Goal: Information Seeking & Learning: Learn about a topic

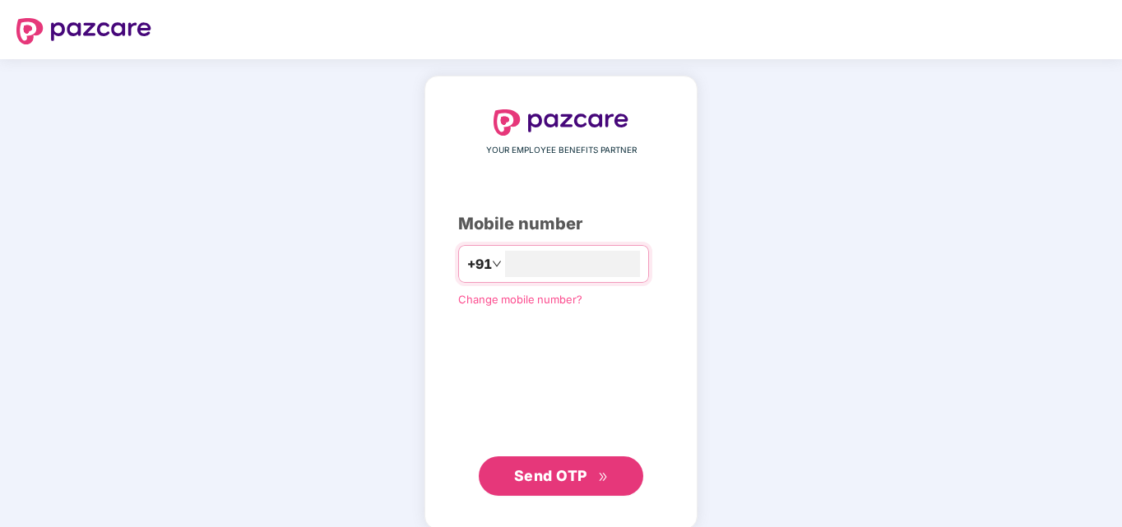
type input "*"
type input "*********"
click at [527, 484] on span "Send OTP" at bounding box center [561, 476] width 95 height 23
click at [527, 484] on span "Send OTP" at bounding box center [550, 475] width 73 height 17
click at [571, 475] on span "Send OTP" at bounding box center [550, 475] width 73 height 17
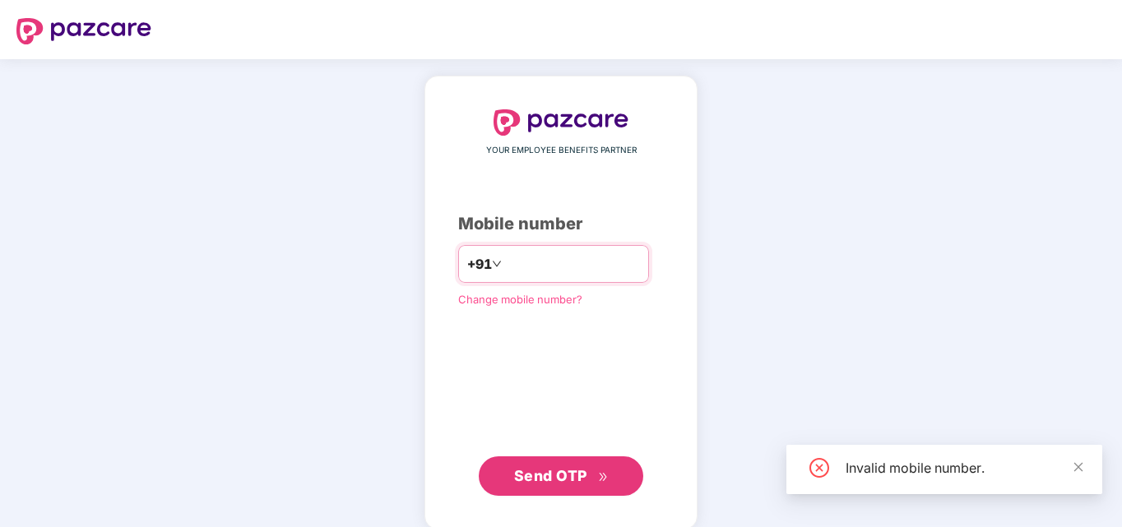
click at [599, 257] on input "*********" at bounding box center [572, 264] width 135 height 26
type input "**********"
click at [568, 471] on span "Send OTP" at bounding box center [550, 475] width 73 height 17
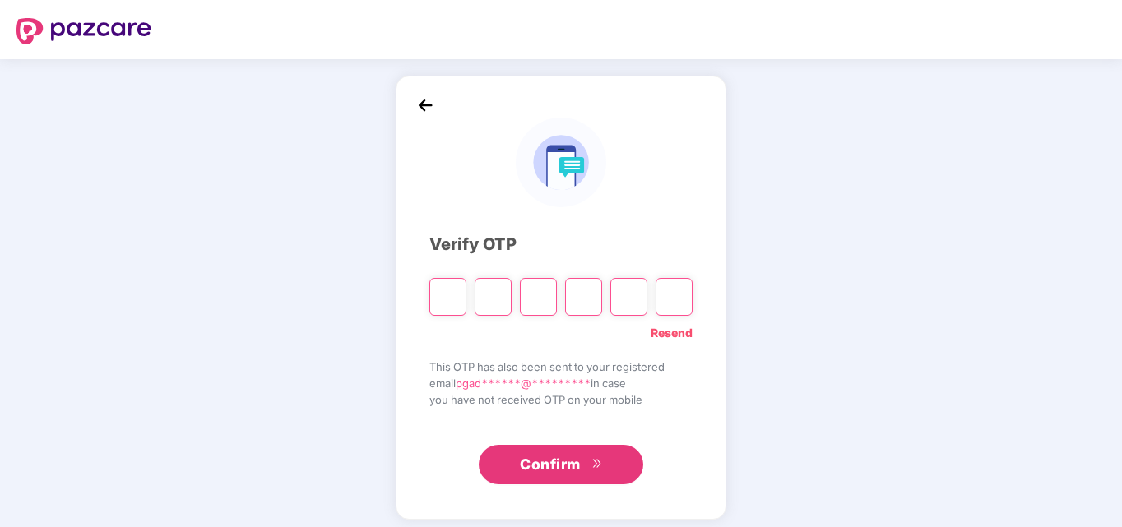
type input "*"
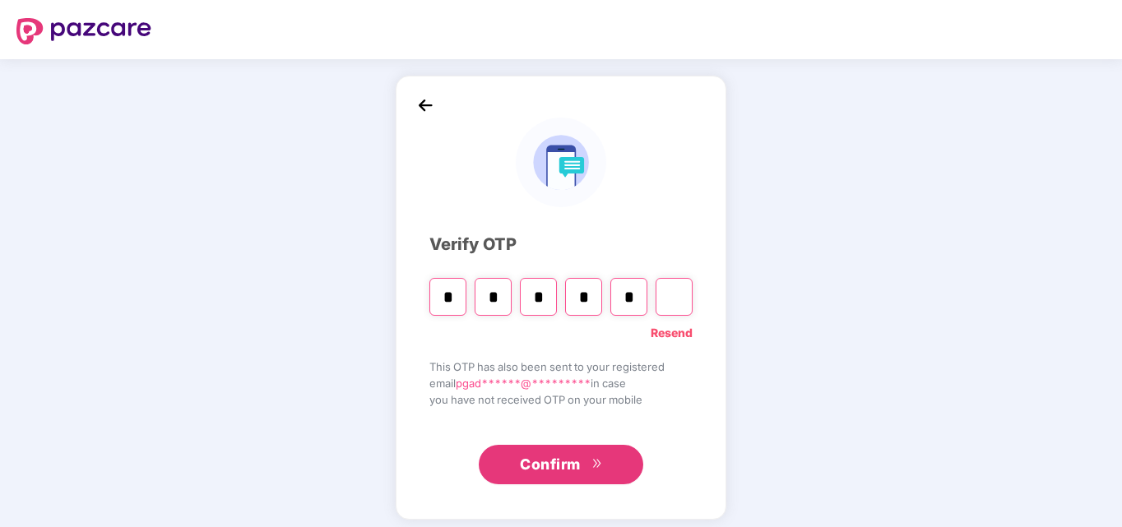
type input "*"
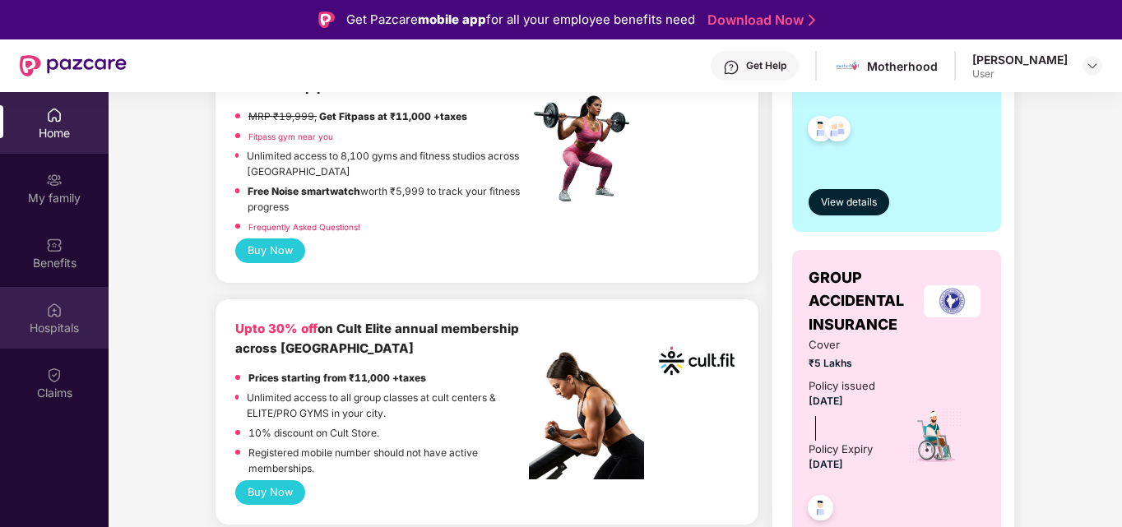
scroll to position [411, 0]
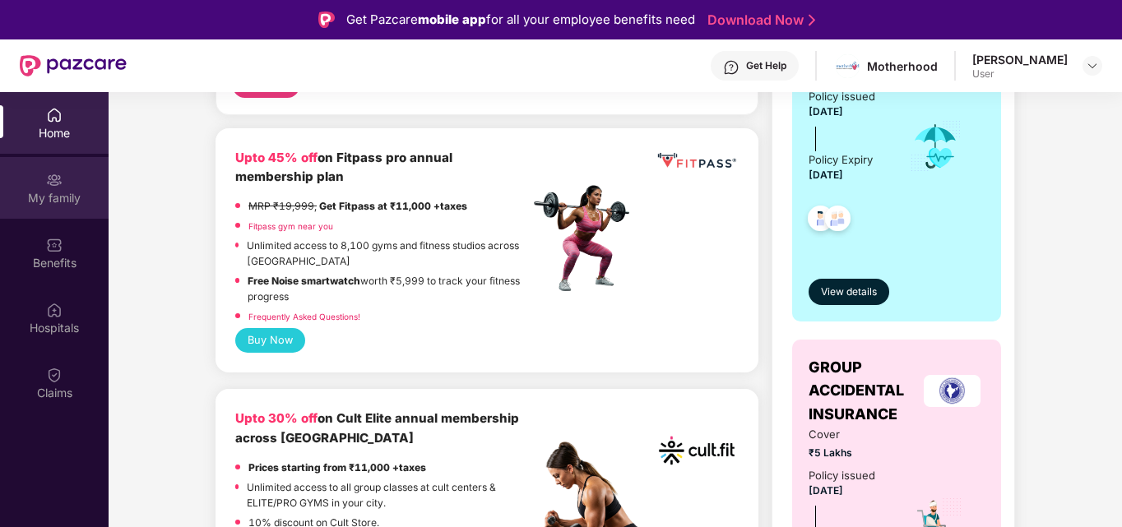
click at [50, 211] on div "My family" at bounding box center [54, 188] width 109 height 62
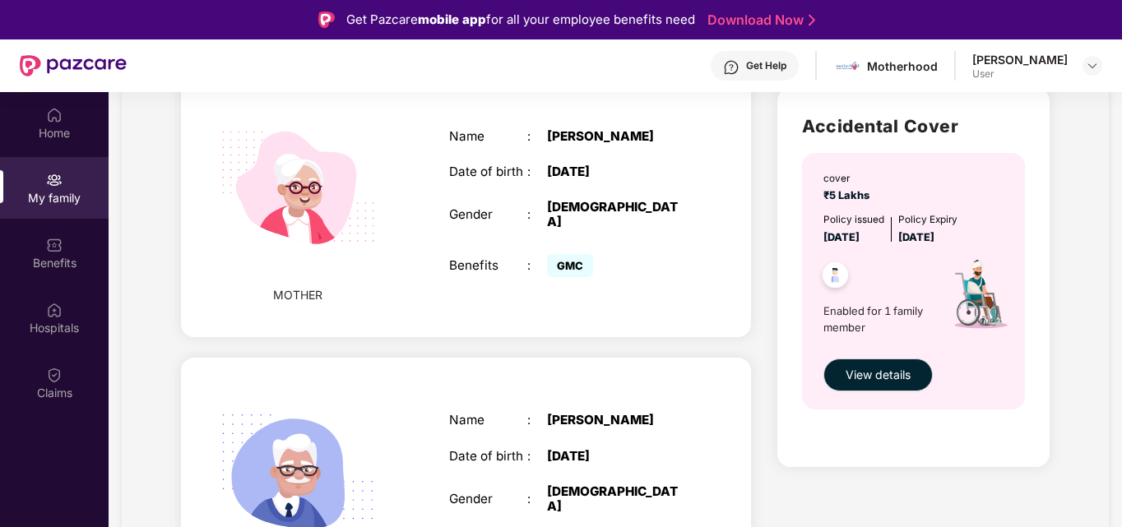
scroll to position [575, 0]
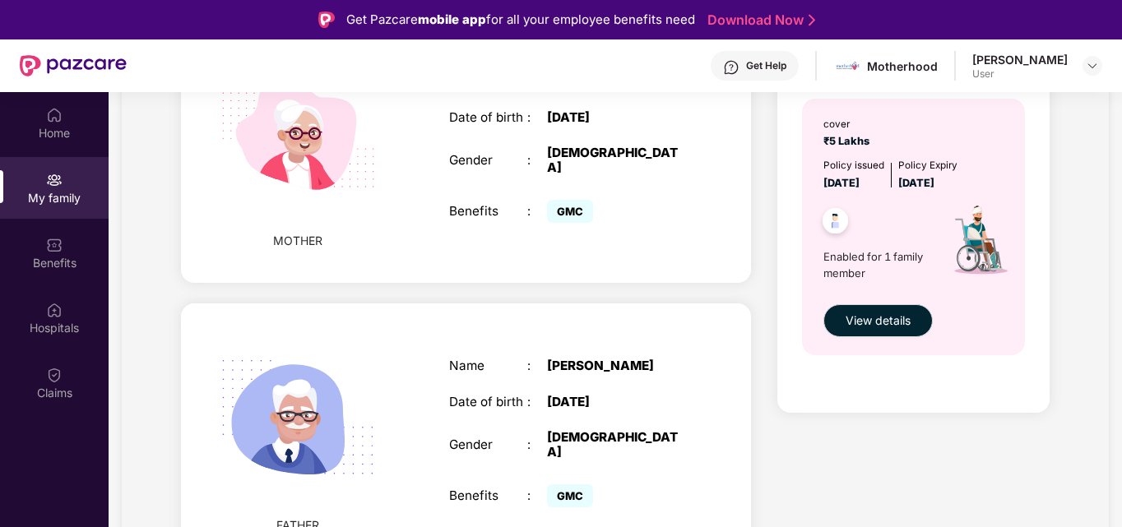
click at [375, 230] on div "MOTHER Name : [PERSON_NAME] Date of birth : [DEMOGRAPHIC_DATA] Gender : [DEMOGR…" at bounding box center [466, 151] width 570 height 264
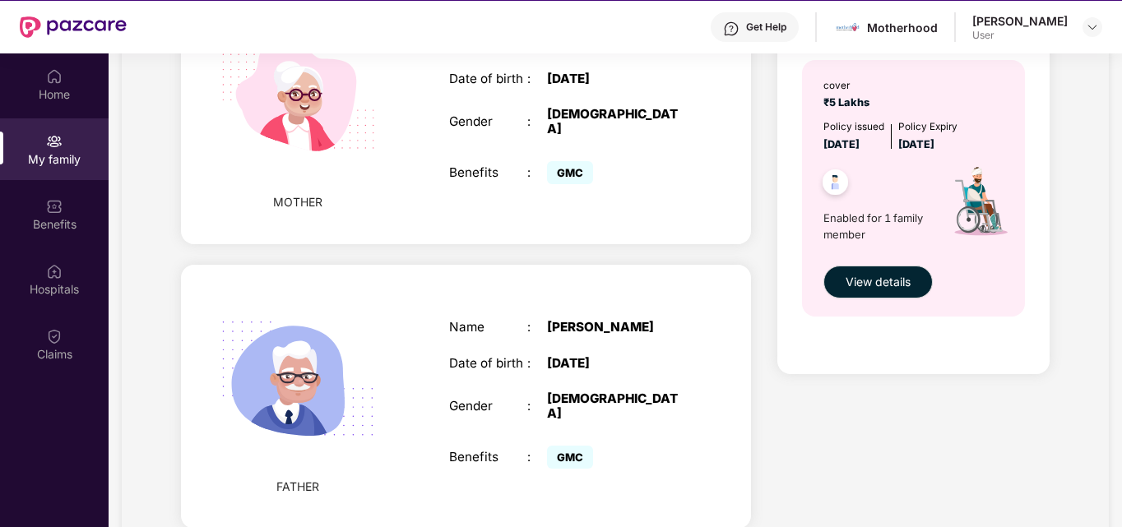
scroll to position [92, 0]
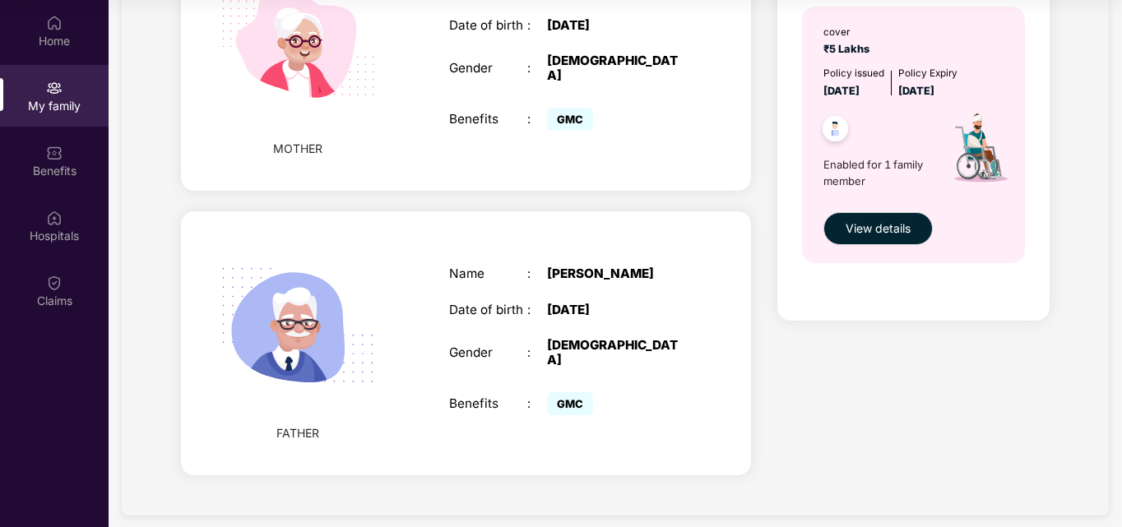
click at [629, 388] on div "GMC" at bounding box center [615, 403] width 137 height 31
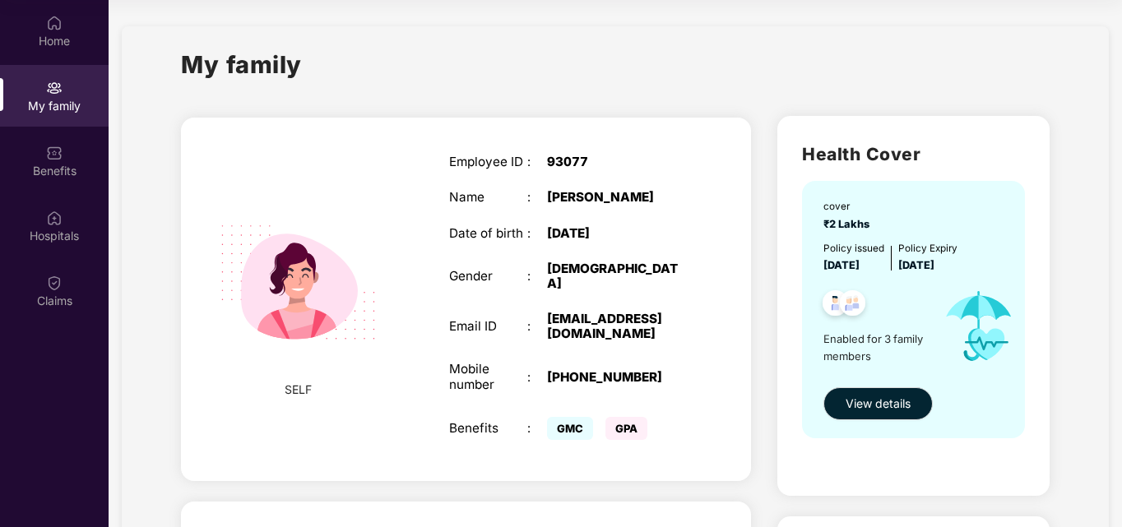
scroll to position [0, 0]
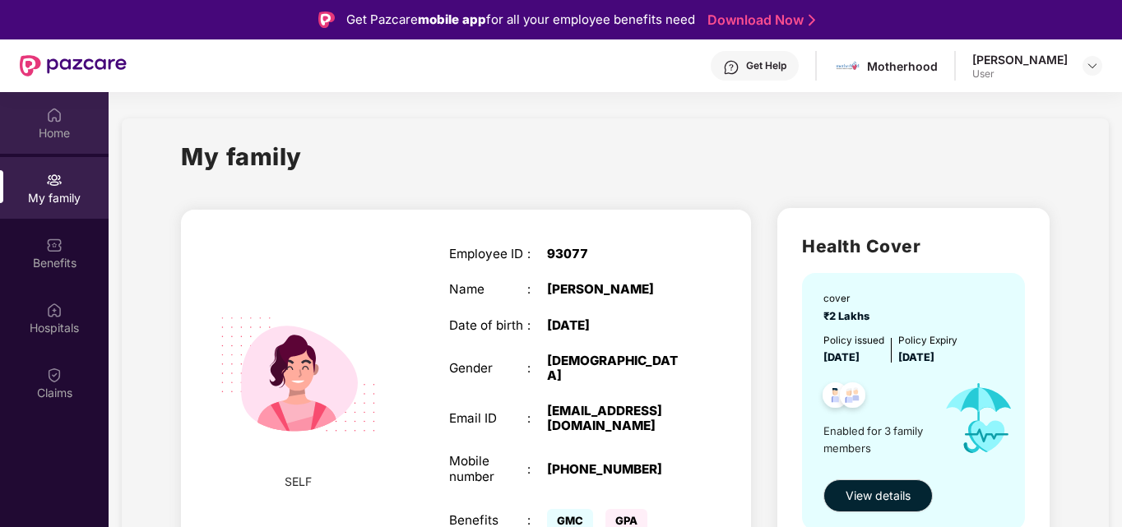
click at [62, 134] on div "Home" at bounding box center [54, 133] width 109 height 16
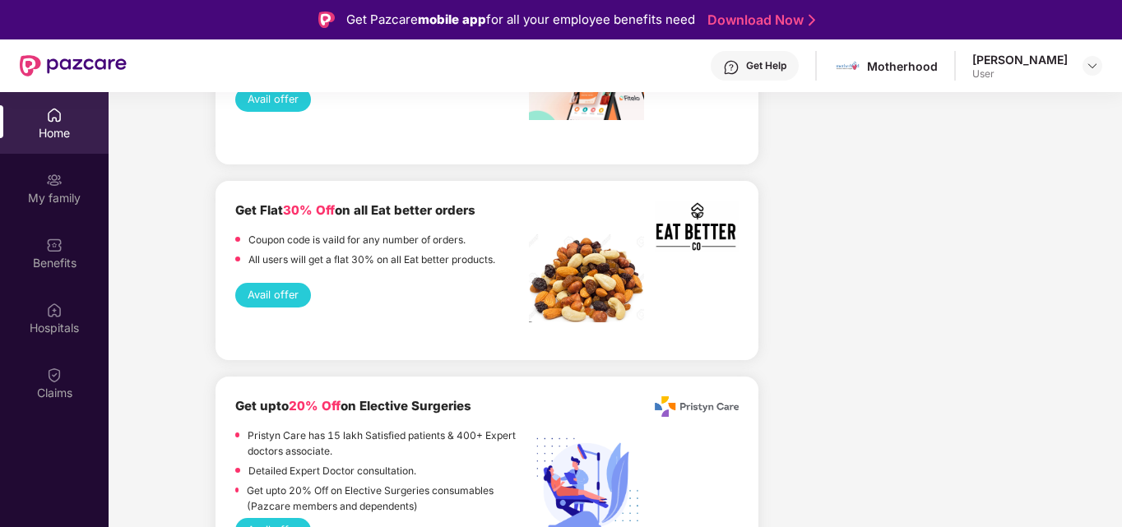
scroll to position [2879, 0]
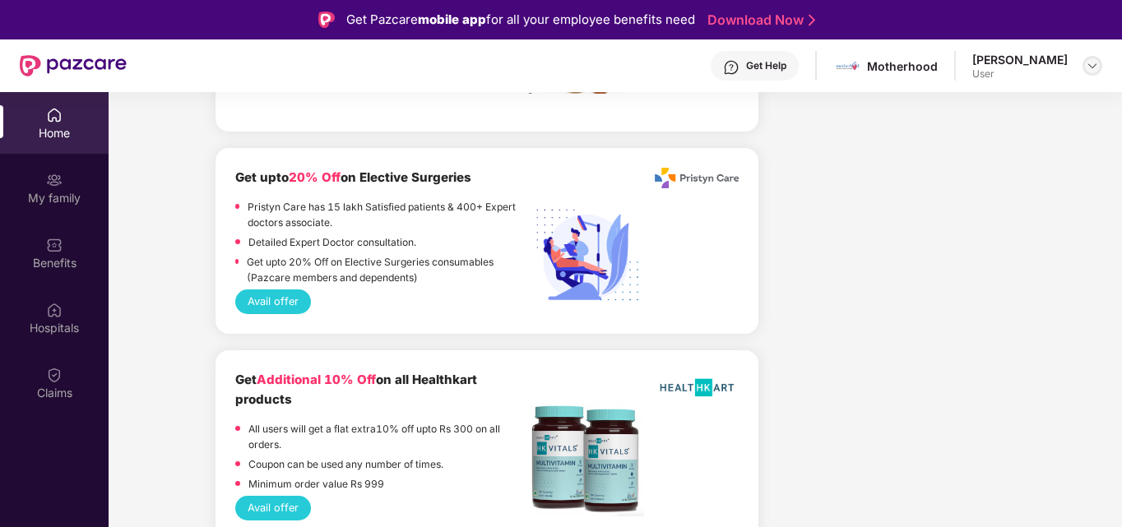
click at [1098, 68] on img at bounding box center [1092, 65] width 13 height 13
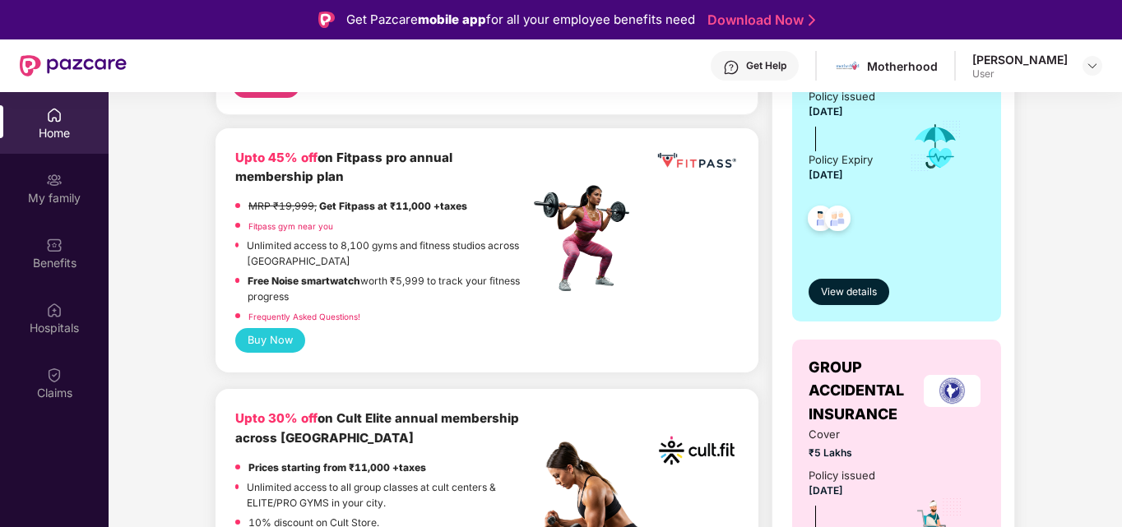
scroll to position [0, 0]
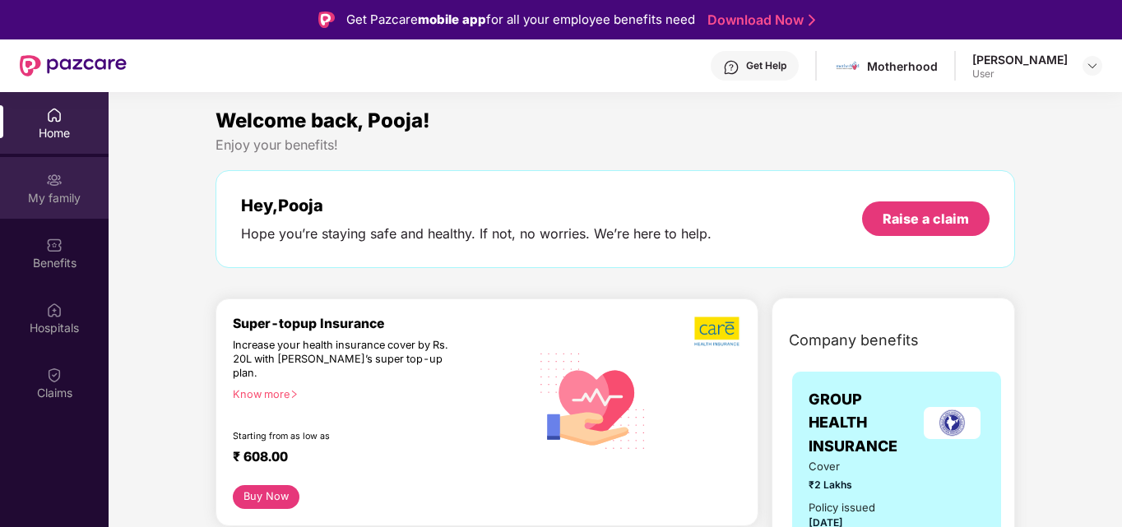
click at [64, 204] on div "My family" at bounding box center [54, 198] width 109 height 16
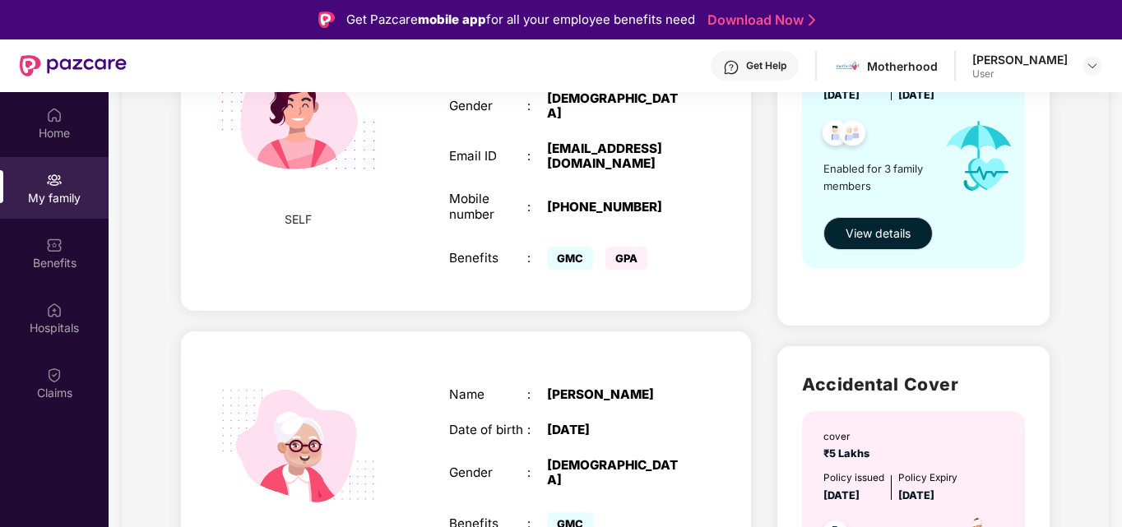
scroll to position [164, 0]
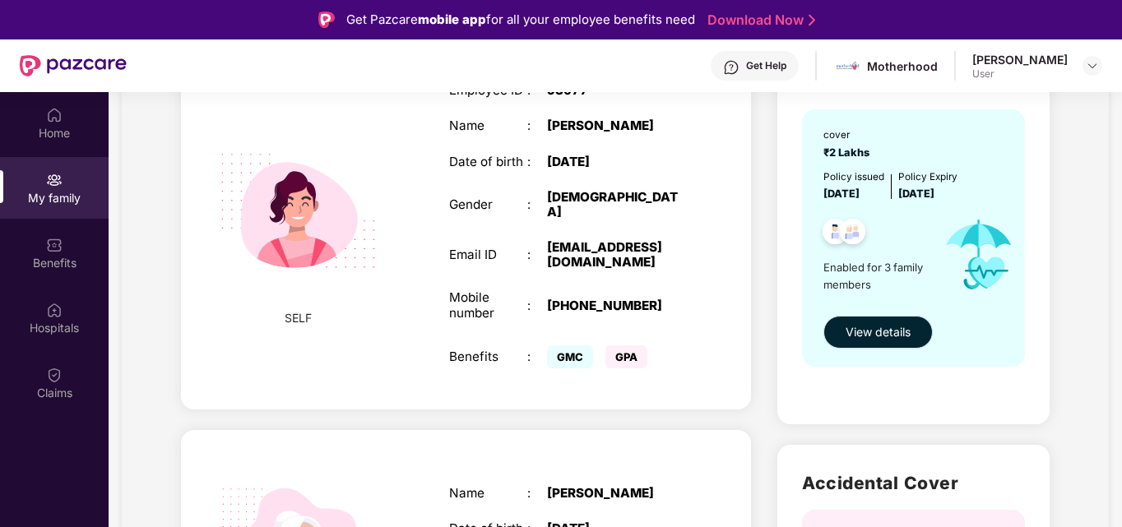
click at [888, 331] on span "View details" at bounding box center [878, 332] width 65 height 18
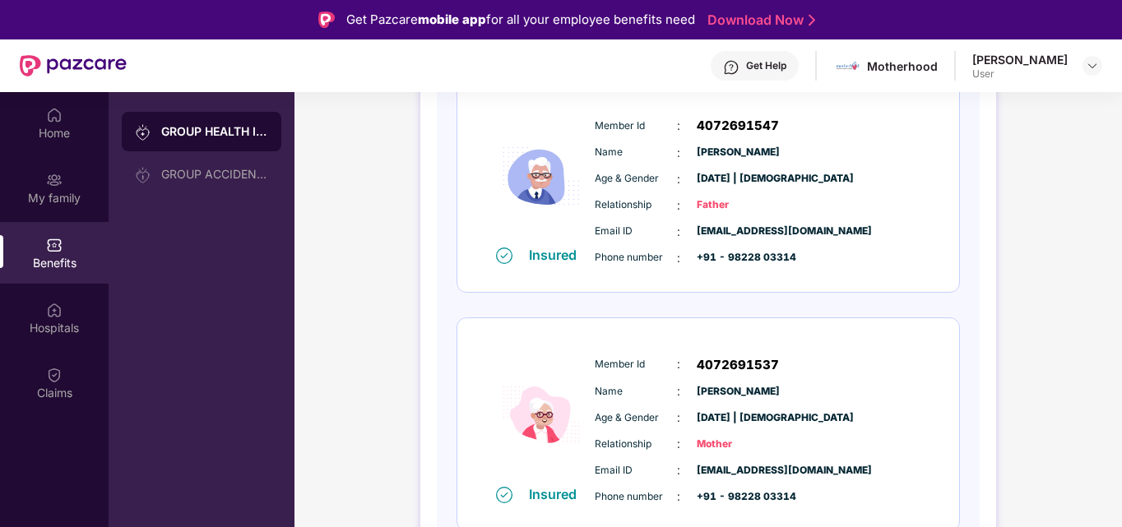
scroll to position [411, 0]
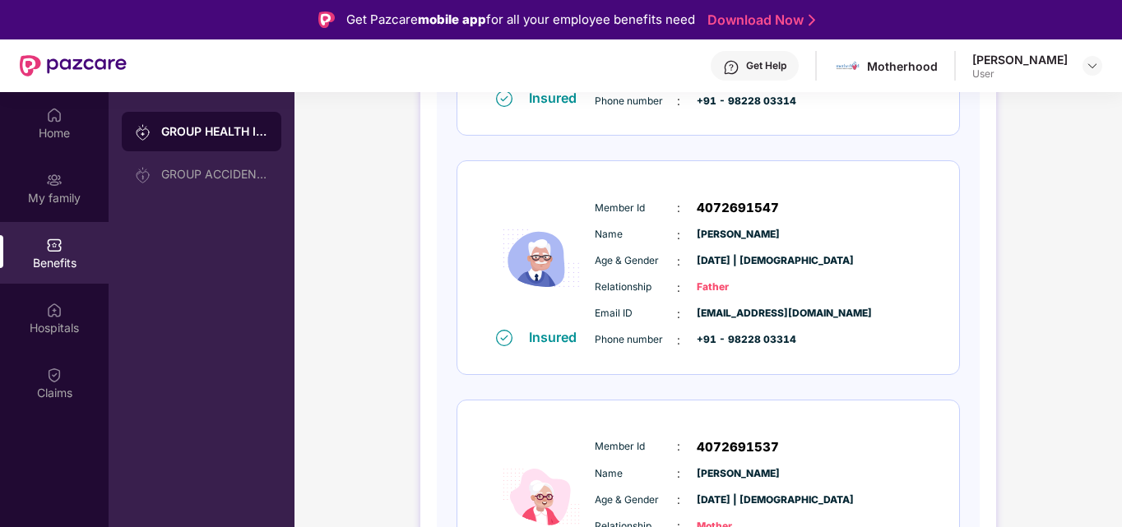
click at [854, 309] on div "Email ID : [EMAIL_ADDRESS][DOMAIN_NAME]" at bounding box center [758, 314] width 327 height 18
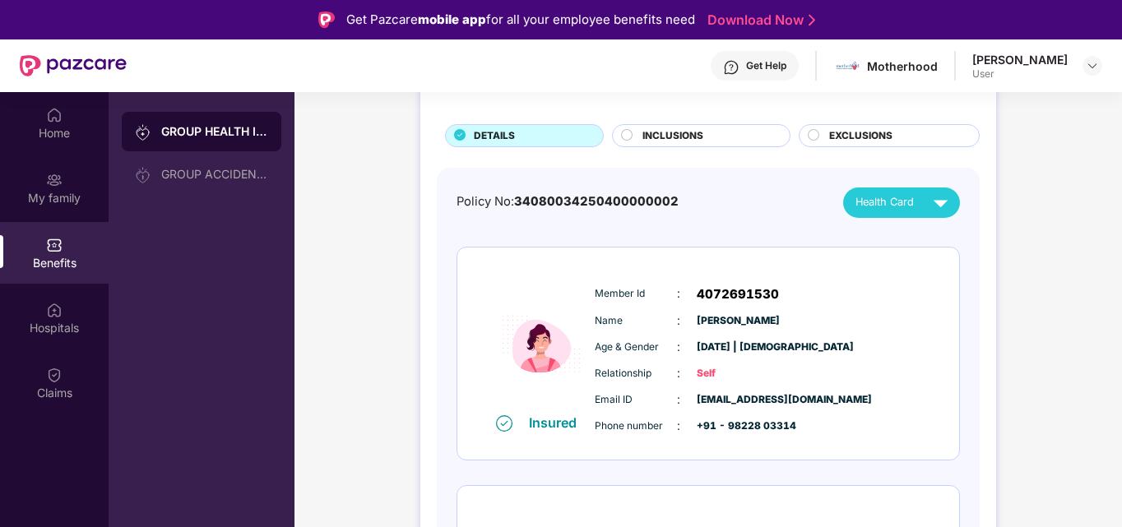
scroll to position [0, 0]
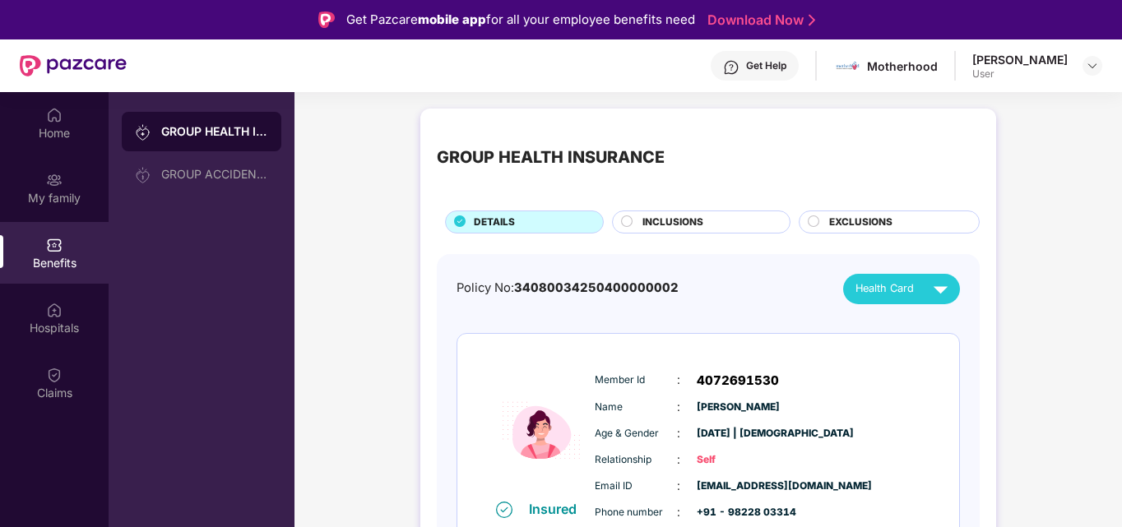
click at [907, 292] on span "Health Card" at bounding box center [885, 289] width 58 height 16
click at [949, 359] on img at bounding box center [944, 360] width 12 height 12
click at [714, 219] on div "INCLUSIONS" at bounding box center [707, 224] width 147 height 18
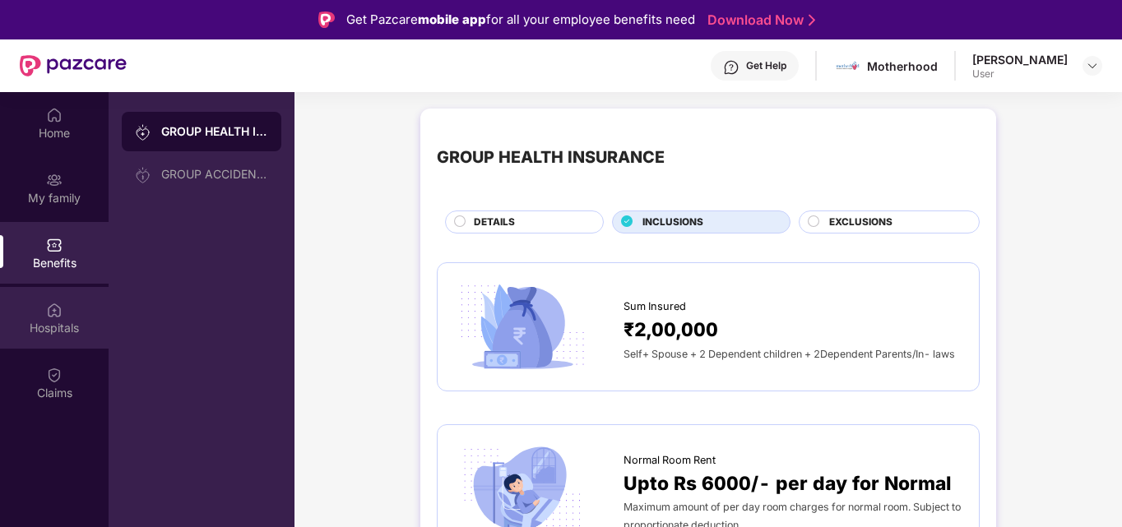
click at [77, 320] on div "Hospitals" at bounding box center [54, 328] width 109 height 16
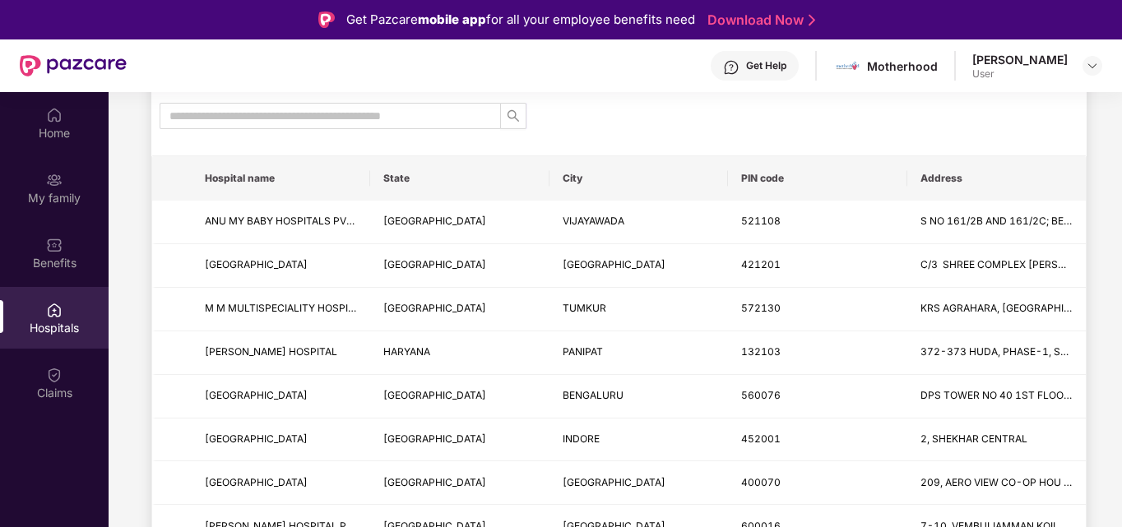
scroll to position [165, 0]
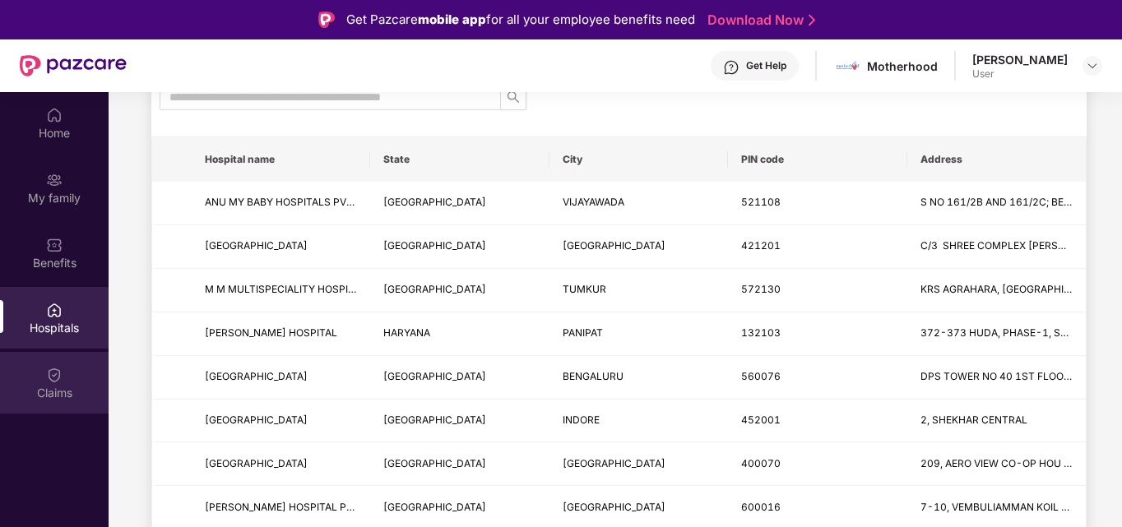
click at [44, 392] on div "Claims" at bounding box center [54, 393] width 109 height 16
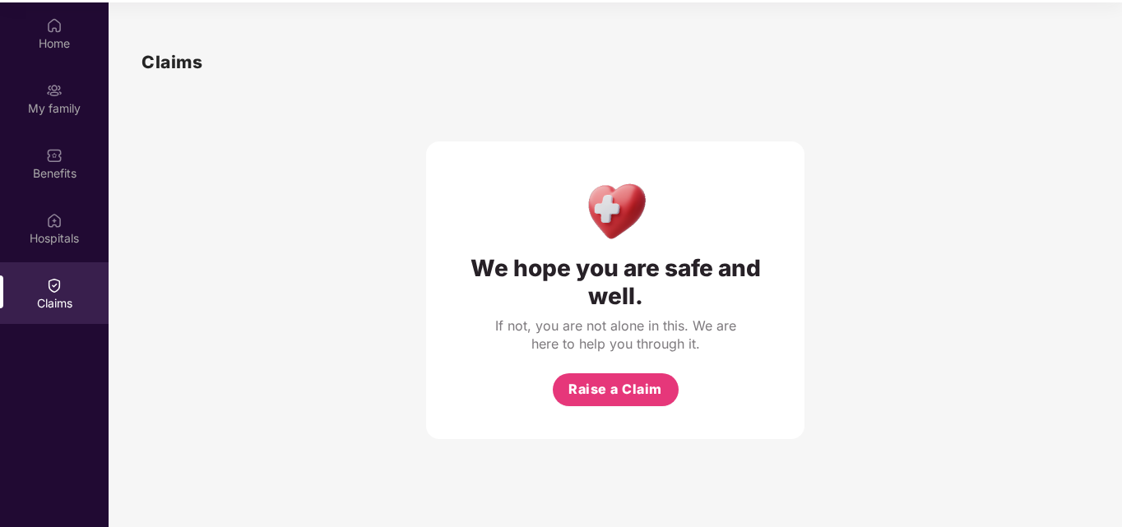
scroll to position [92, 0]
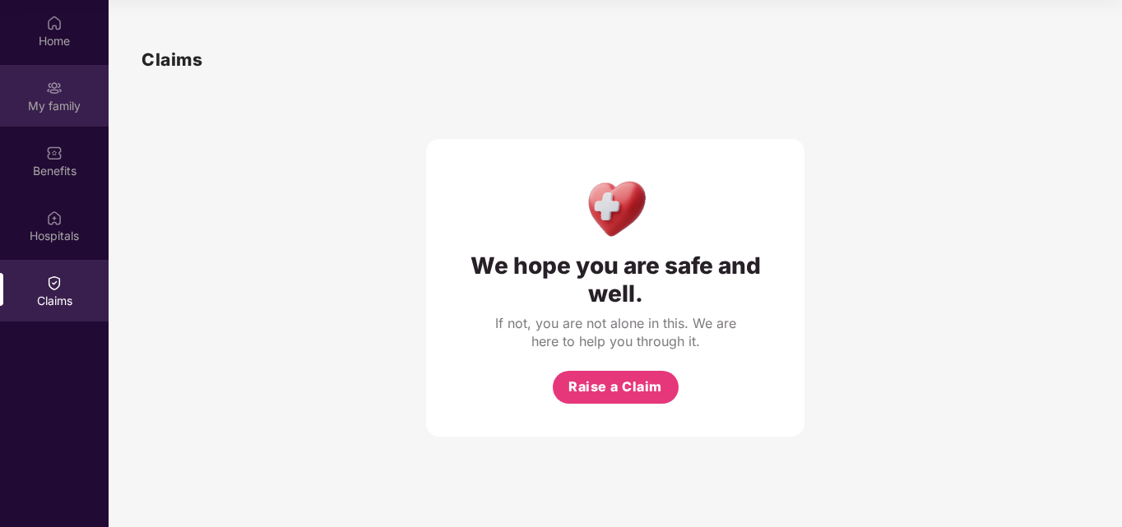
click at [59, 93] on img at bounding box center [54, 88] width 16 height 16
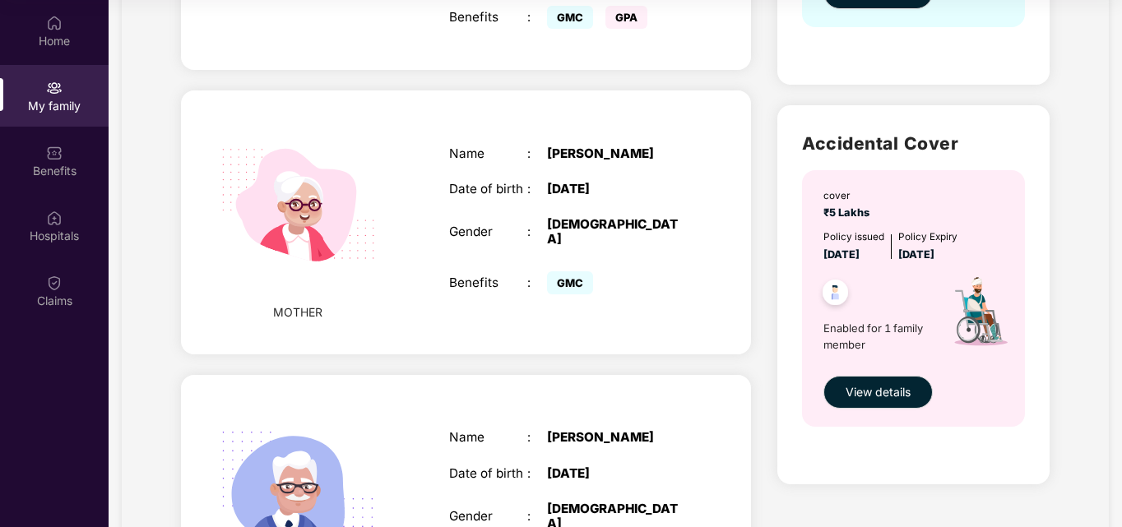
scroll to position [575, 0]
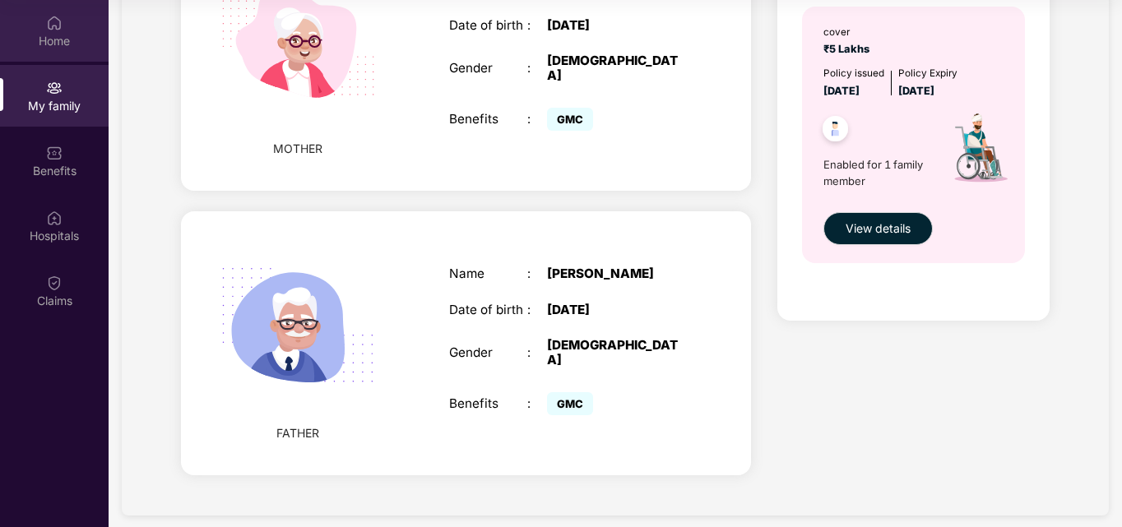
click at [62, 49] on div "Home" at bounding box center [54, 31] width 109 height 62
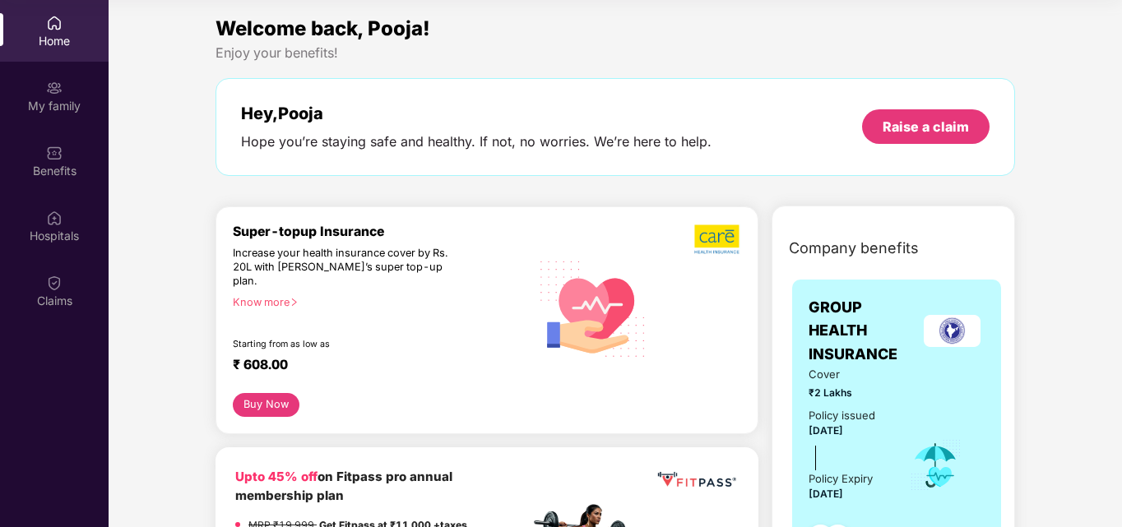
click at [264, 296] on div "Know more" at bounding box center [376, 302] width 287 height 12
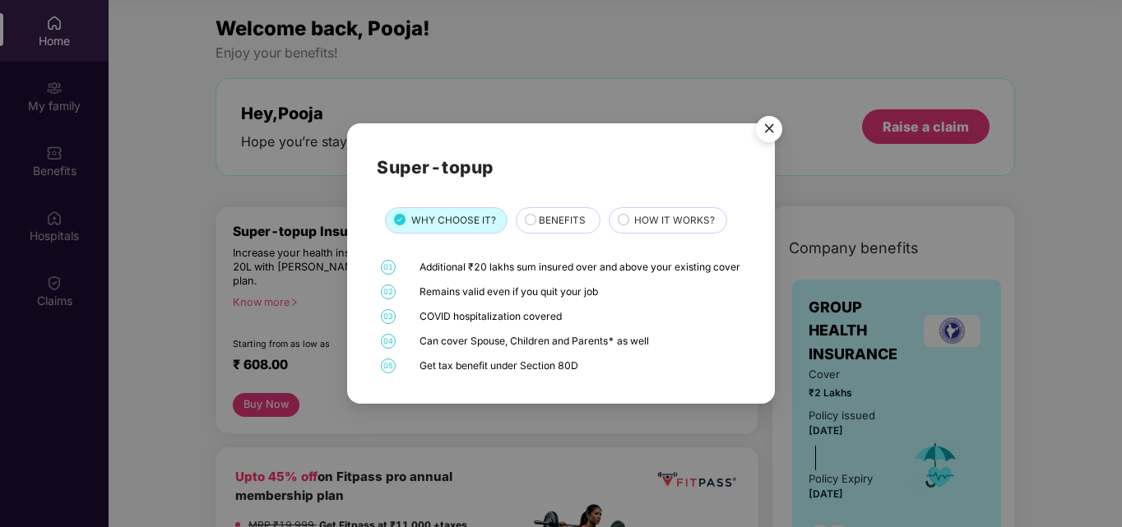
click at [553, 215] on span "BENEFITS" at bounding box center [562, 221] width 47 height 16
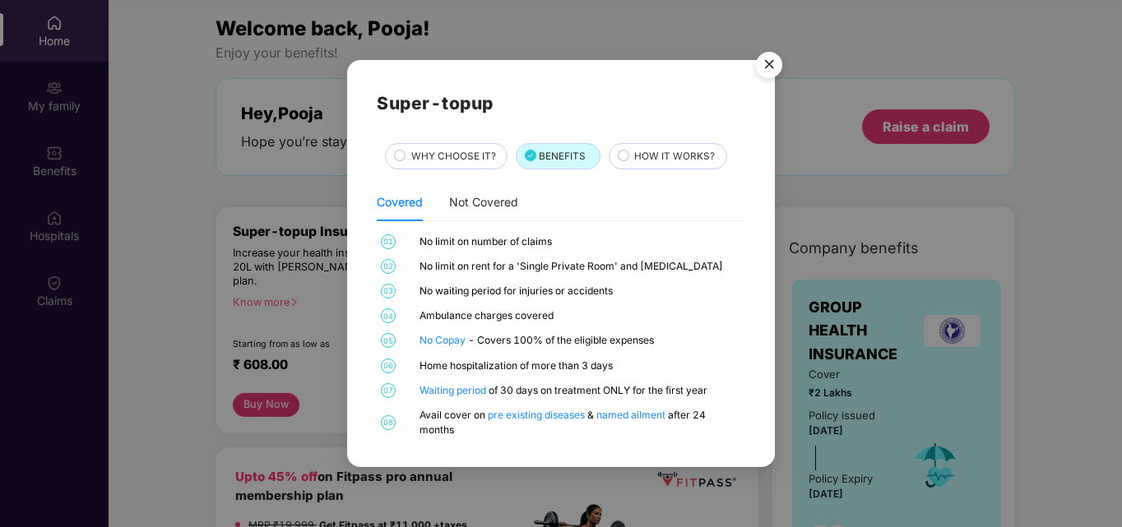
click at [678, 155] on span "HOW IT WORKS?" at bounding box center [674, 157] width 81 height 16
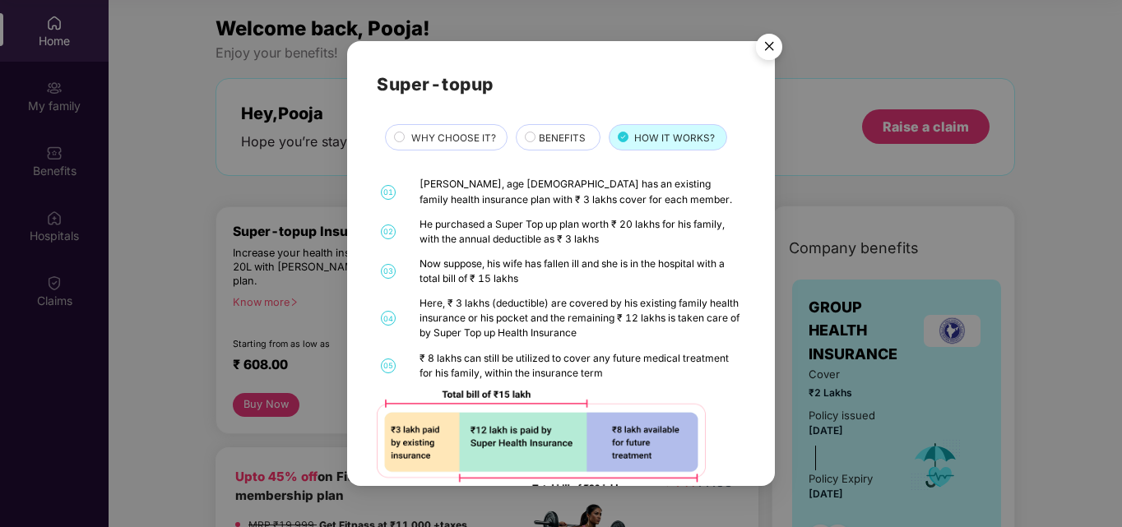
scroll to position [35, 0]
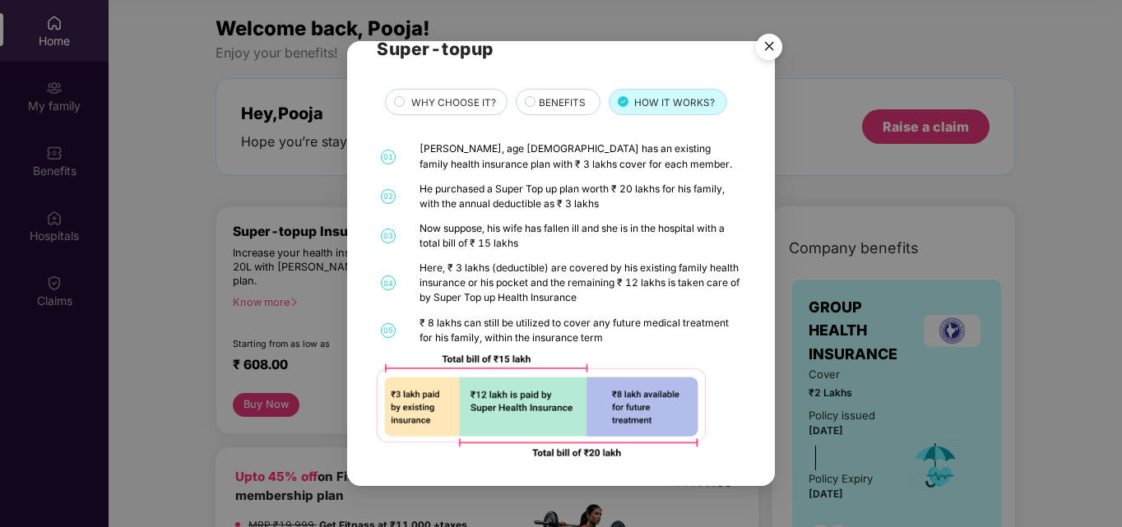
click at [769, 49] on img "Close" at bounding box center [769, 49] width 46 height 46
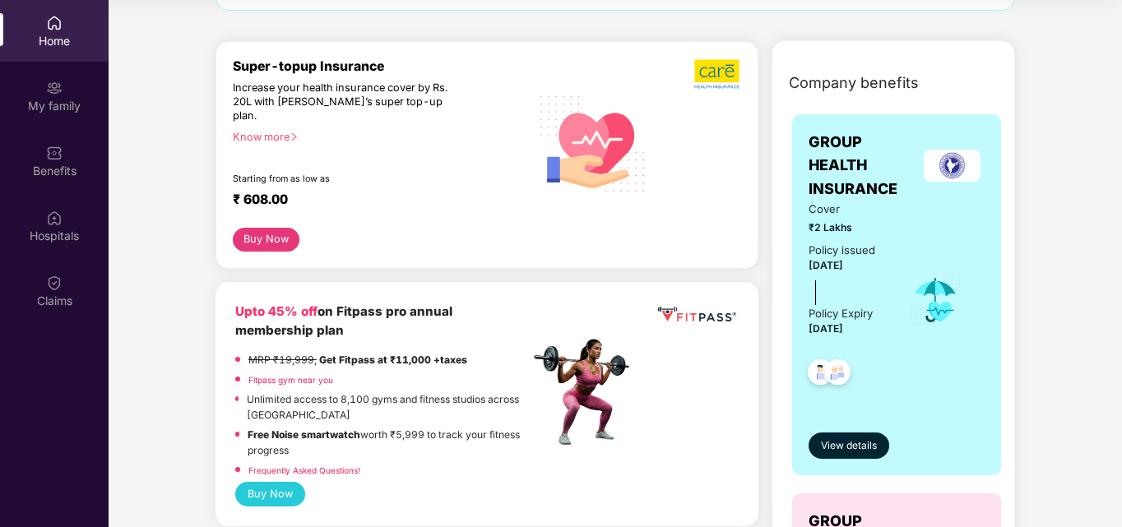
scroll to position [165, 0]
click at [257, 229] on button "Buy Now" at bounding box center [266, 241] width 67 height 24
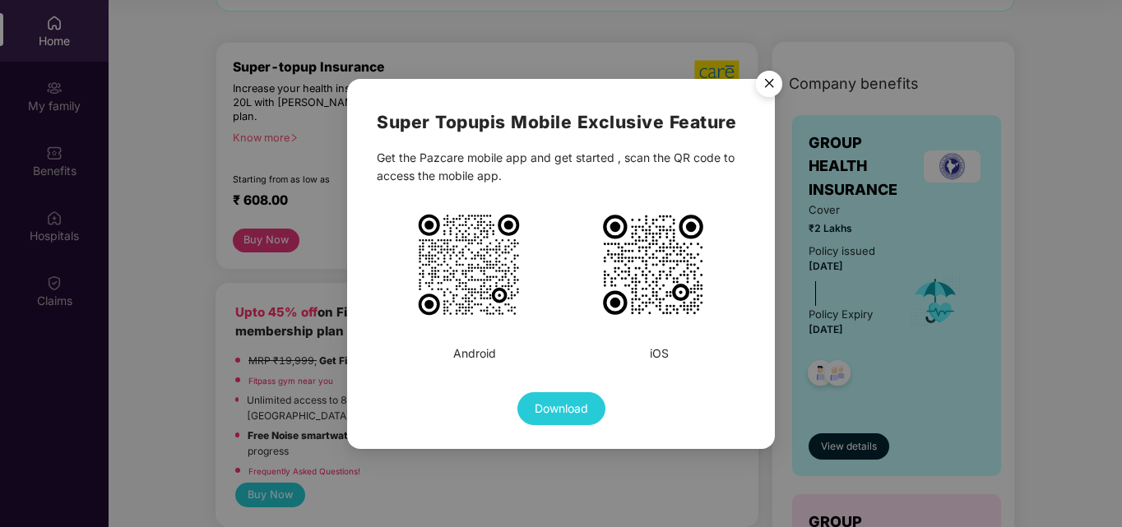
click at [771, 93] on img "Close" at bounding box center [769, 86] width 46 height 46
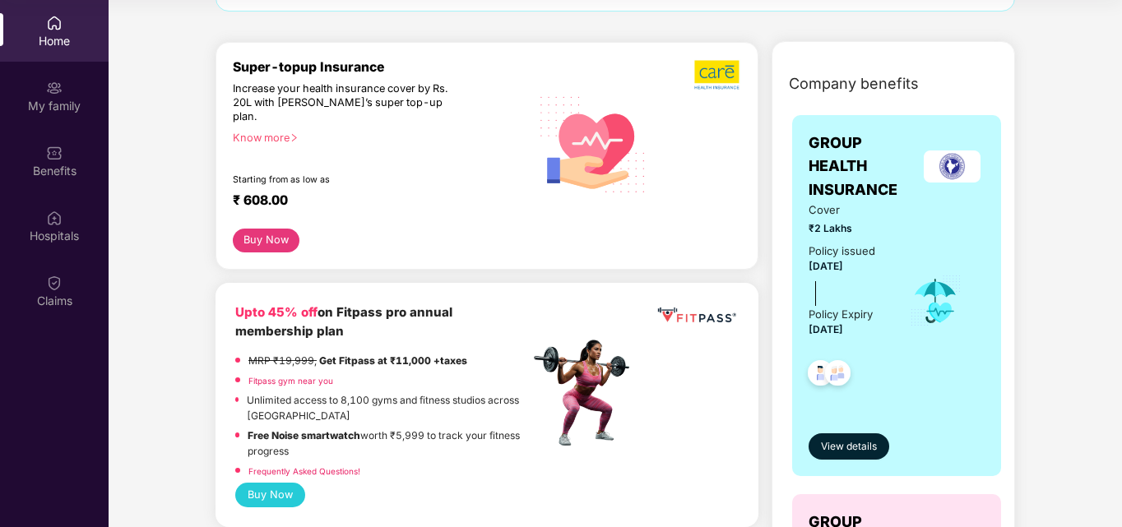
scroll to position [82, 0]
